Goal: Task Accomplishment & Management: Manage account settings

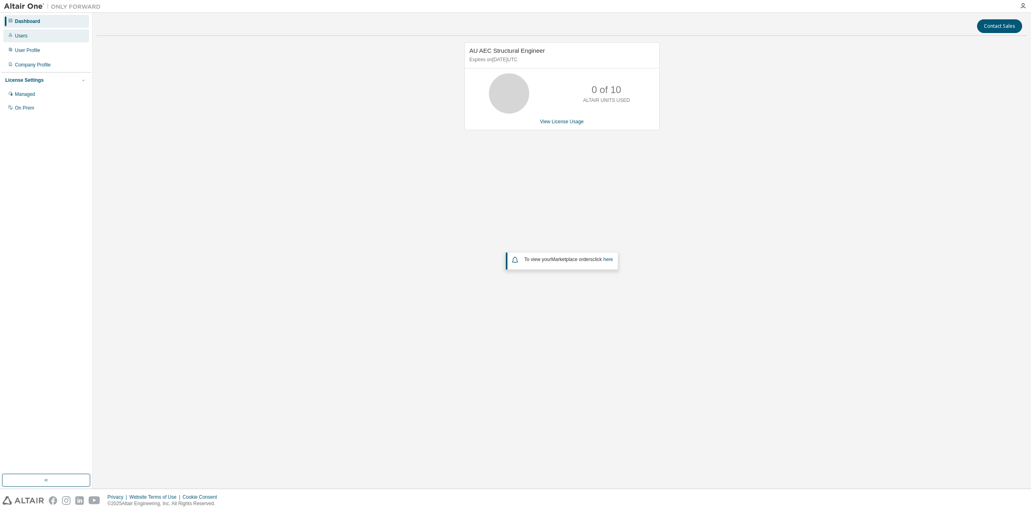
click at [29, 33] on div "Users" at bounding box center [46, 35] width 86 height 13
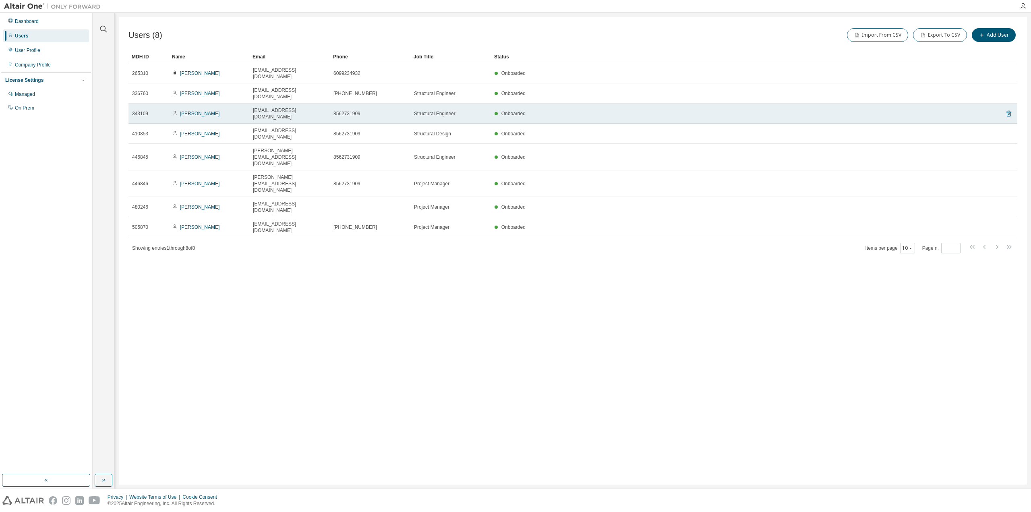
click at [217, 110] on div "Kyle Biro" at bounding box center [208, 113] width 73 height 6
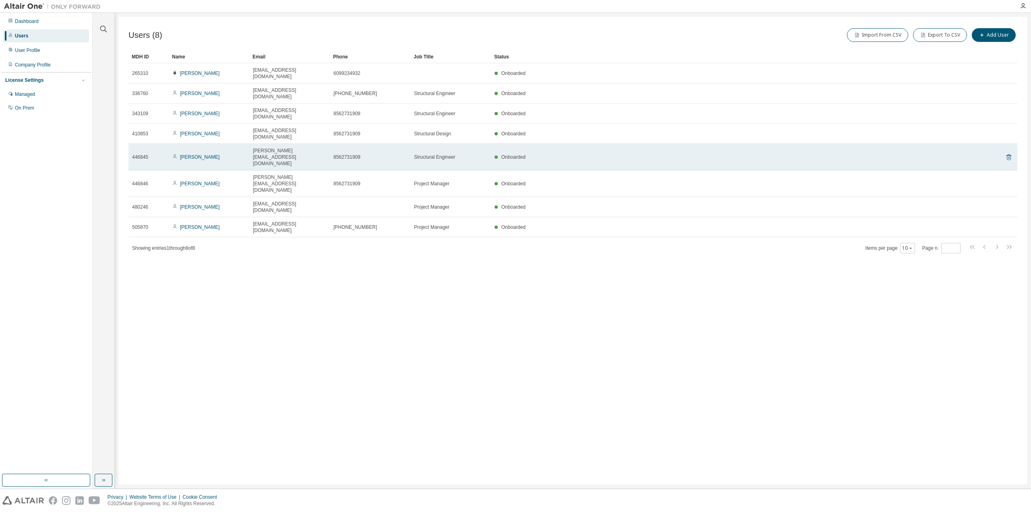
click at [1009, 152] on icon at bounding box center [1008, 157] width 7 height 10
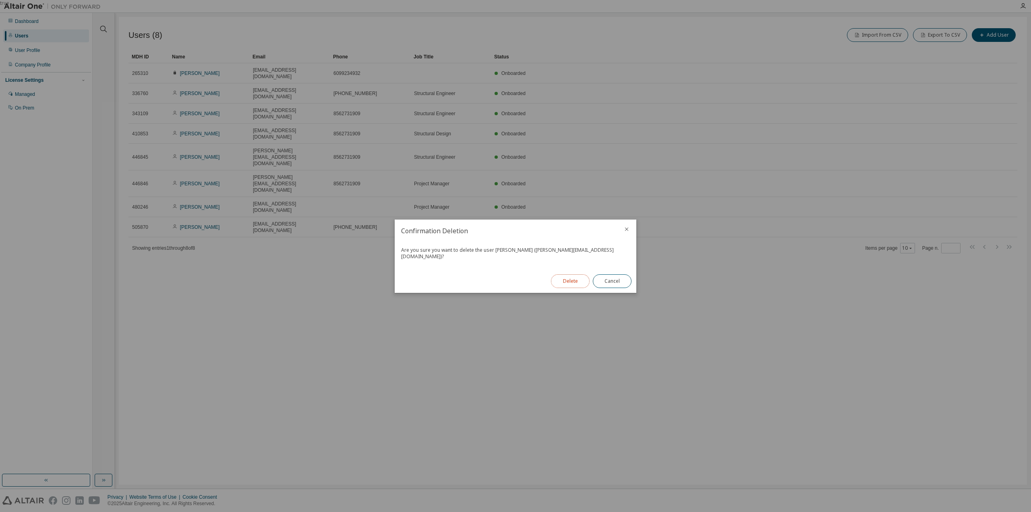
click at [562, 275] on button "Delete" at bounding box center [570, 281] width 39 height 14
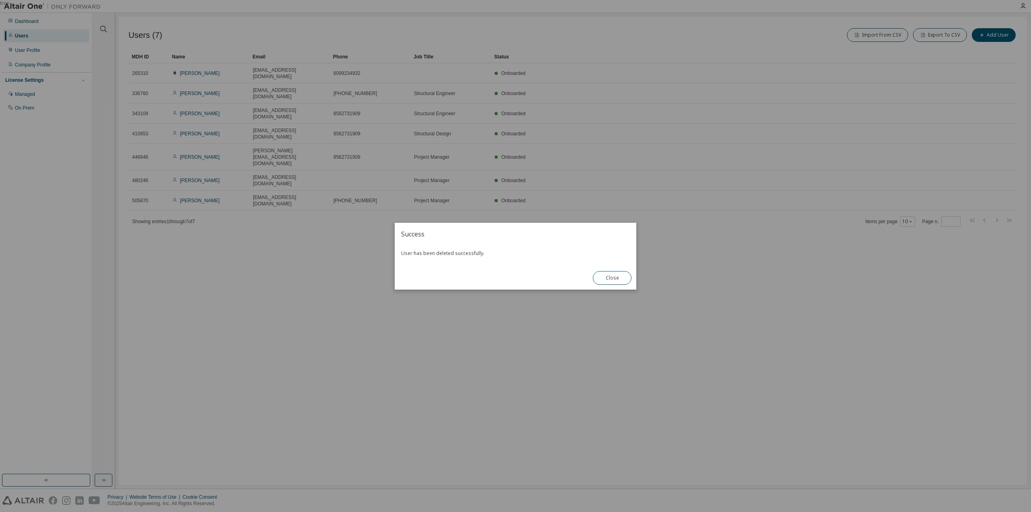
click at [619, 278] on button "Close" at bounding box center [612, 278] width 39 height 14
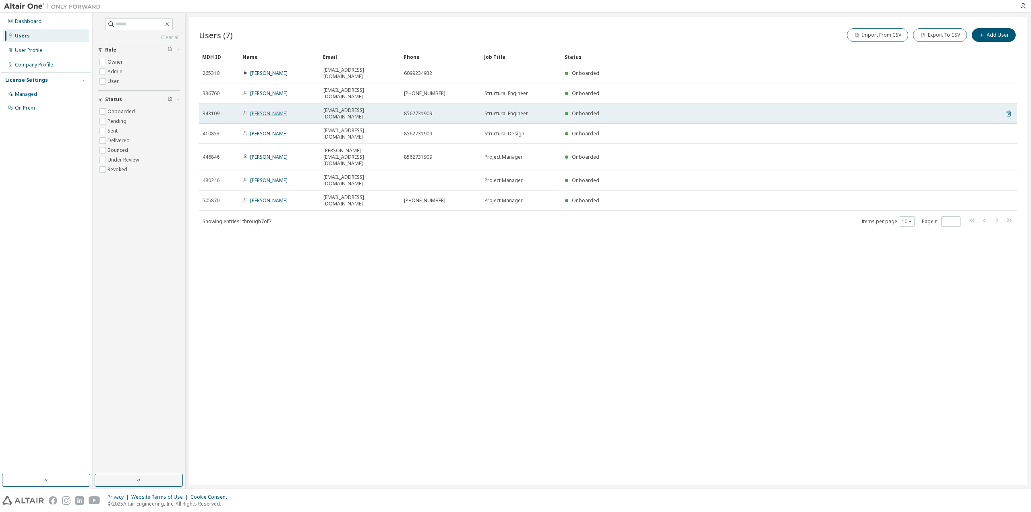
click at [264, 110] on link "Kyle Biro" at bounding box center [268, 113] width 37 height 7
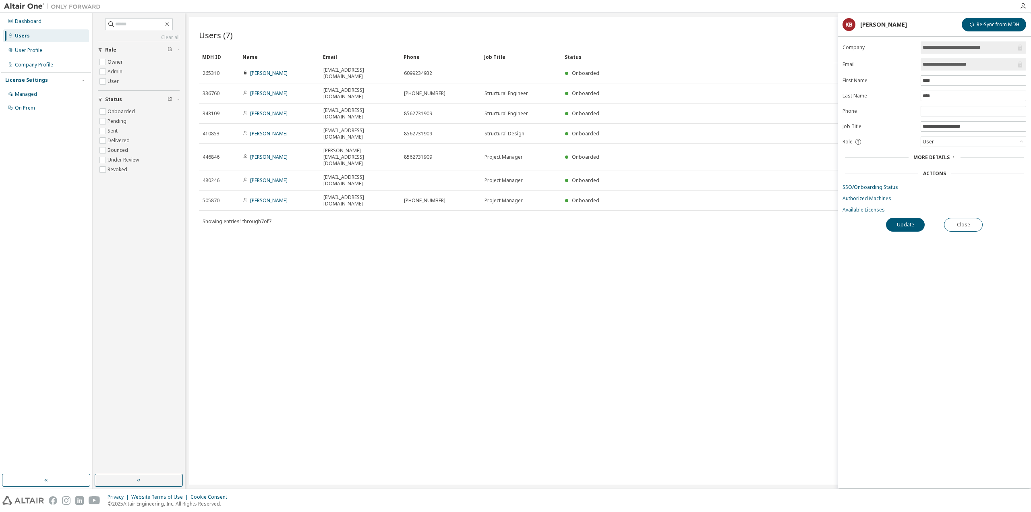
click at [951, 159] on icon at bounding box center [952, 156] width 5 height 5
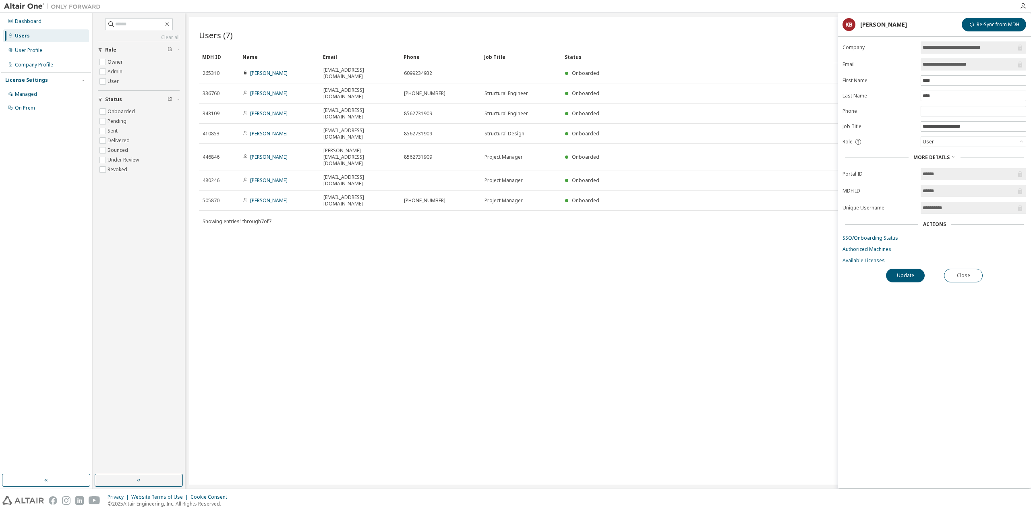
drag, startPoint x: 943, startPoint y: 224, endPoint x: 940, endPoint y: 228, distance: 5.4
click at [943, 225] on div "Actions" at bounding box center [934, 224] width 23 height 6
click at [728, 184] on div "Users (7) Import From CSV Export To CSV Add User Clear Load Save Save As Field …" at bounding box center [607, 250] width 837 height 467
